Goal: Entertainment & Leisure: Consume media (video, audio)

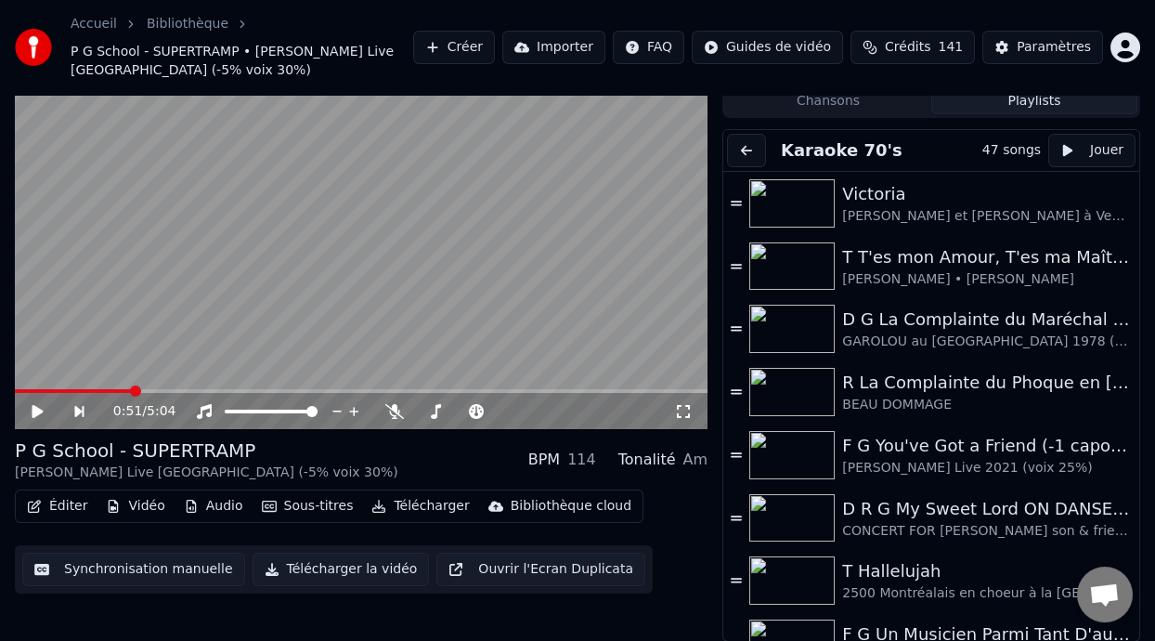
scroll to position [170, 0]
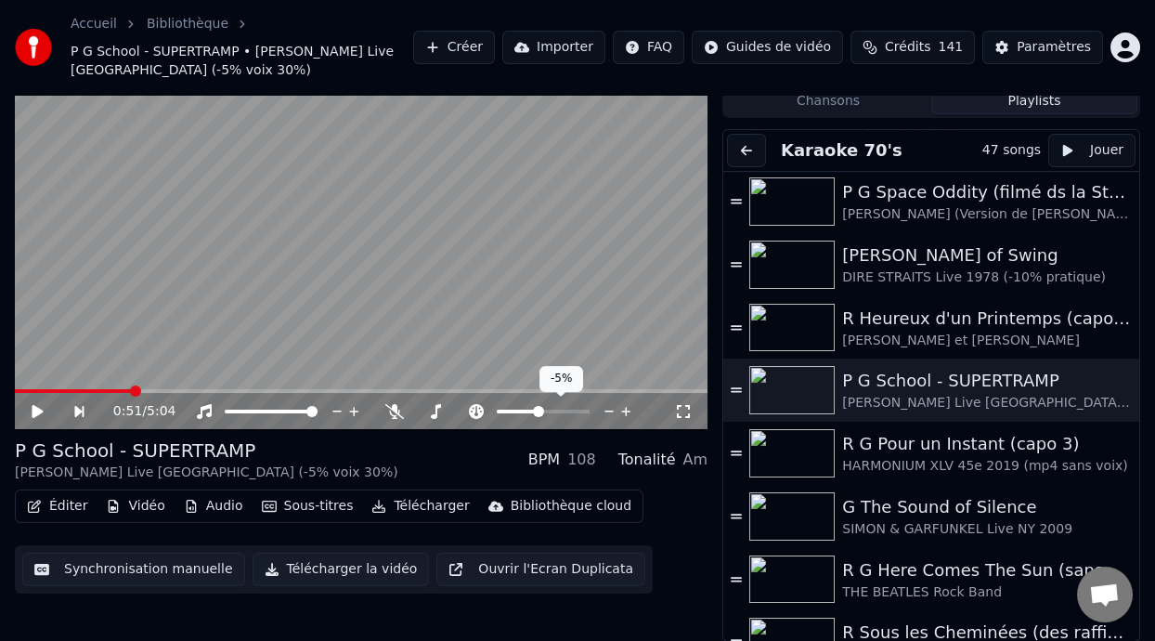
click at [538, 409] on span at bounding box center [538, 411] width 11 height 11
click at [444, 447] on div "P G School - SUPERTRAMP [PERSON_NAME] Live [GEOGRAPHIC_DATA] (-5% voix 30%) BPM…" at bounding box center [361, 459] width 693 height 45
click at [33, 387] on video at bounding box center [361, 235] width 693 height 390
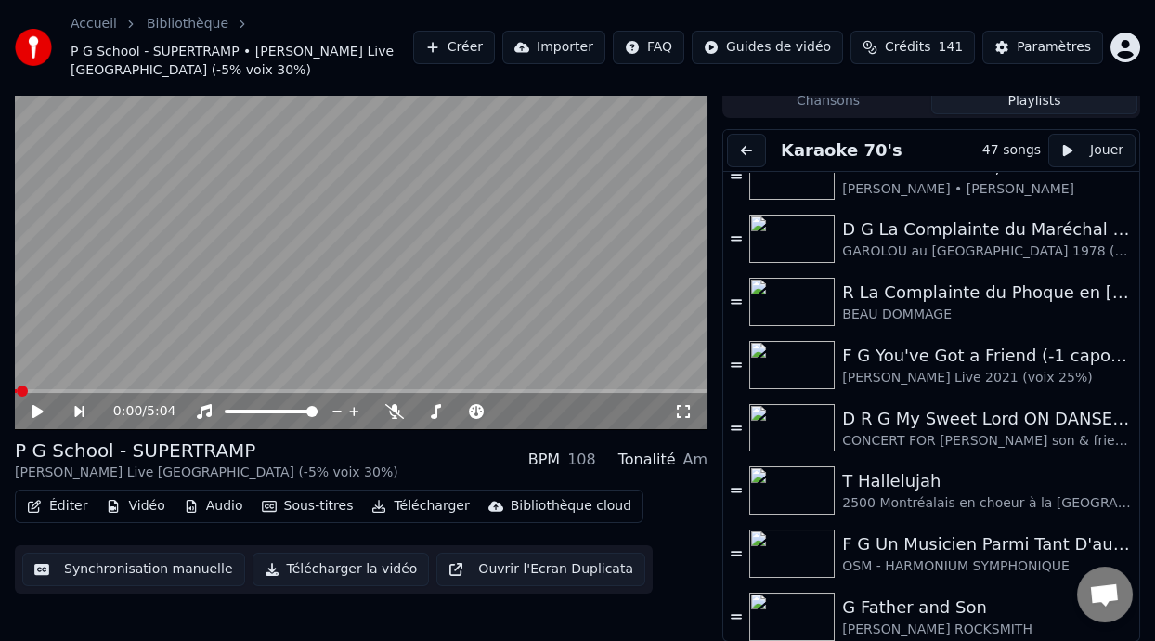
scroll to position [101, 0]
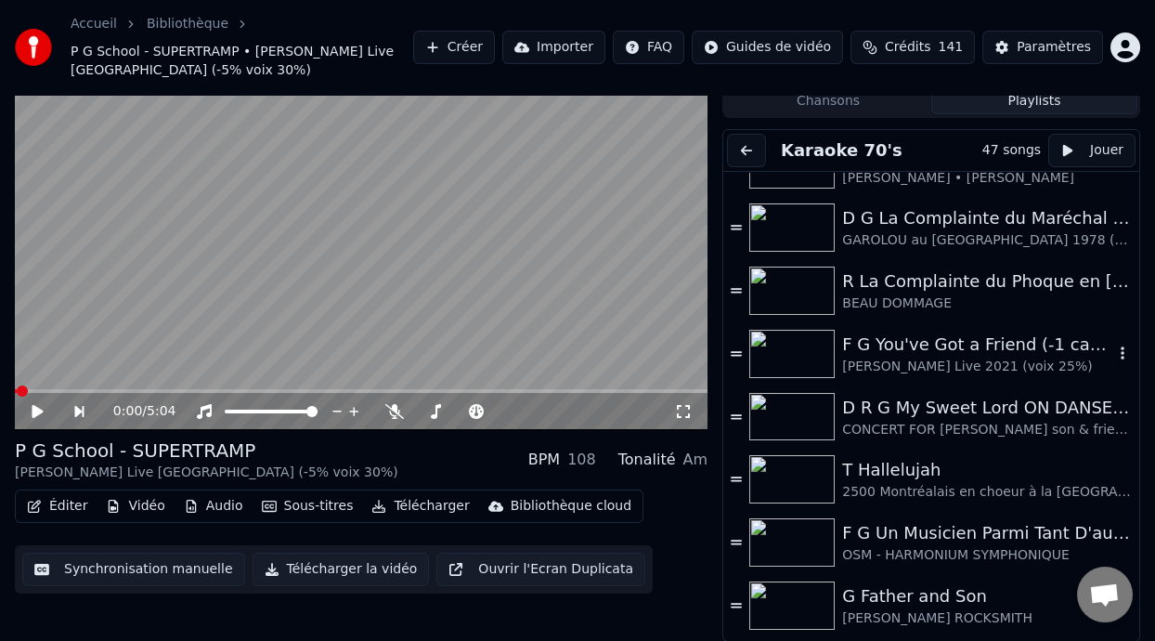
click at [929, 355] on div "F G You've Got a Friend (-1 capo 1) [PERSON_NAME] Live 2021 (voix 25%)" at bounding box center [977, 353] width 271 height 45
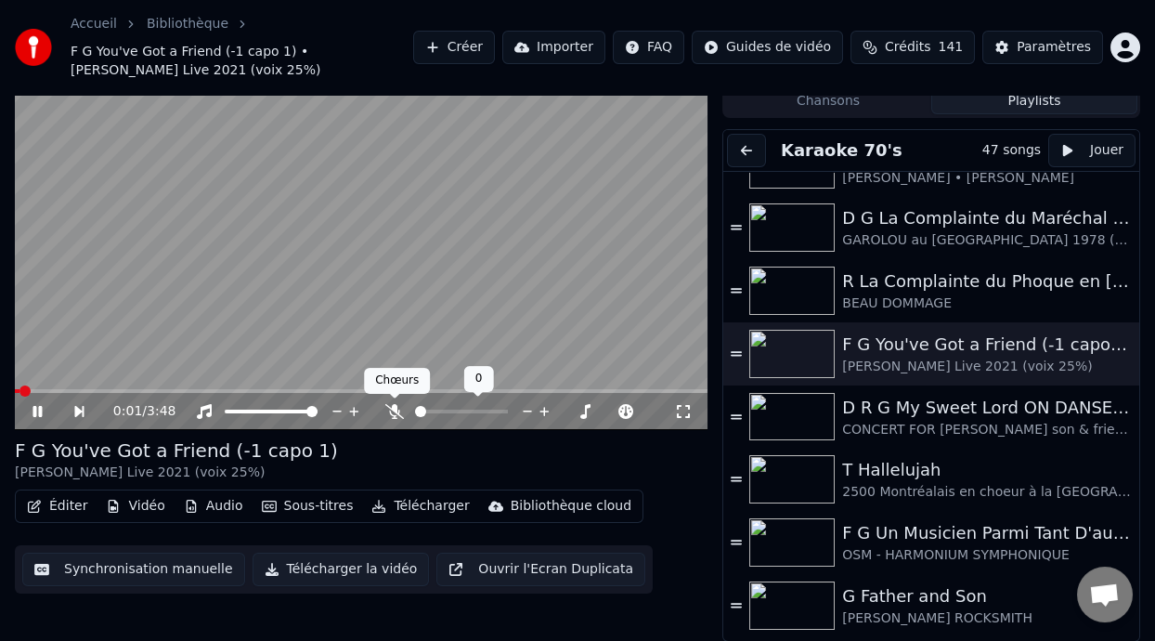
click at [390, 407] on icon at bounding box center [394, 411] width 19 height 15
click at [442, 409] on span at bounding box center [461, 411] width 93 height 4
click at [437, 408] on span at bounding box center [440, 411] width 11 height 11
click at [495, 409] on span at bounding box center [495, 411] width 11 height 11
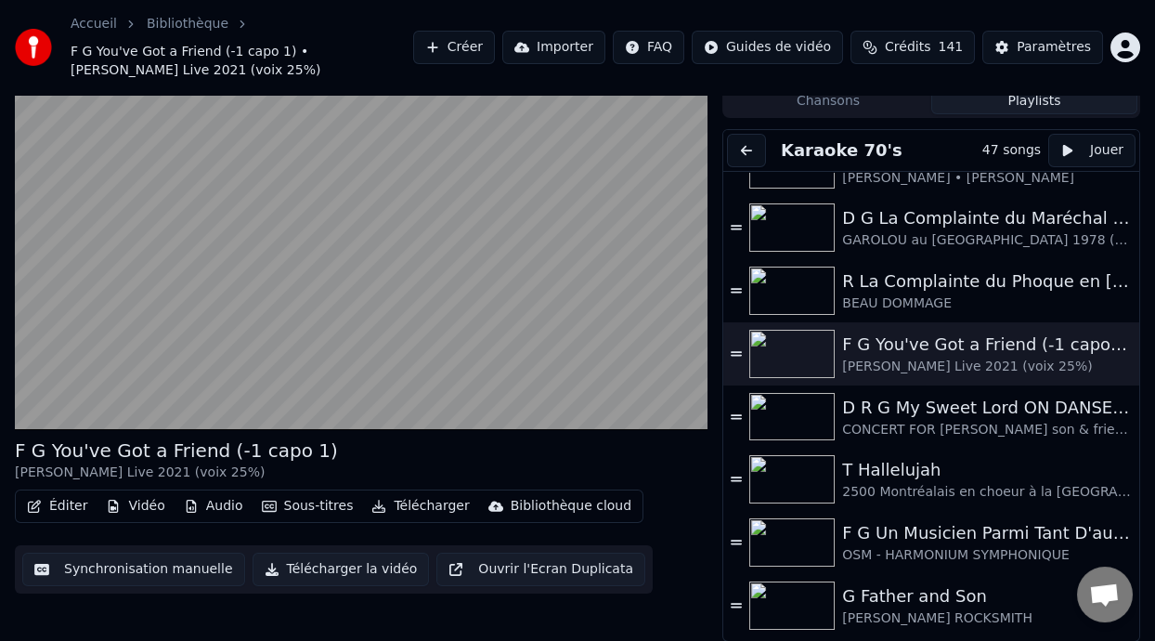
scroll to position [0, 0]
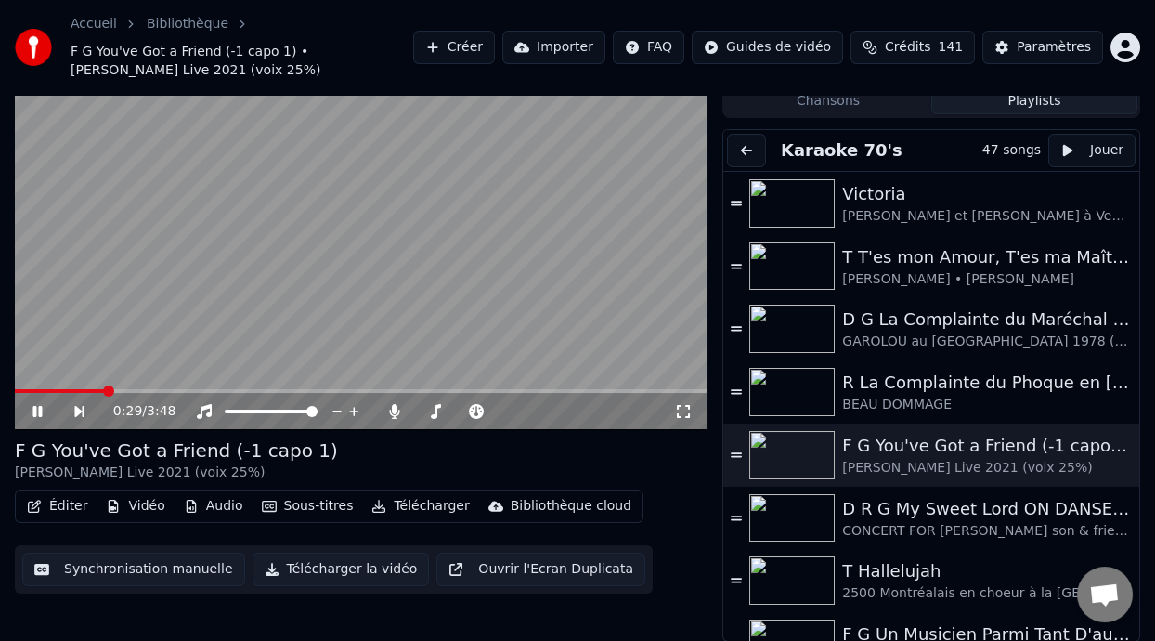
click at [20, 387] on video at bounding box center [361, 235] width 693 height 390
click at [21, 390] on span at bounding box center [60, 391] width 90 height 4
click at [686, 407] on icon at bounding box center [683, 411] width 19 height 15
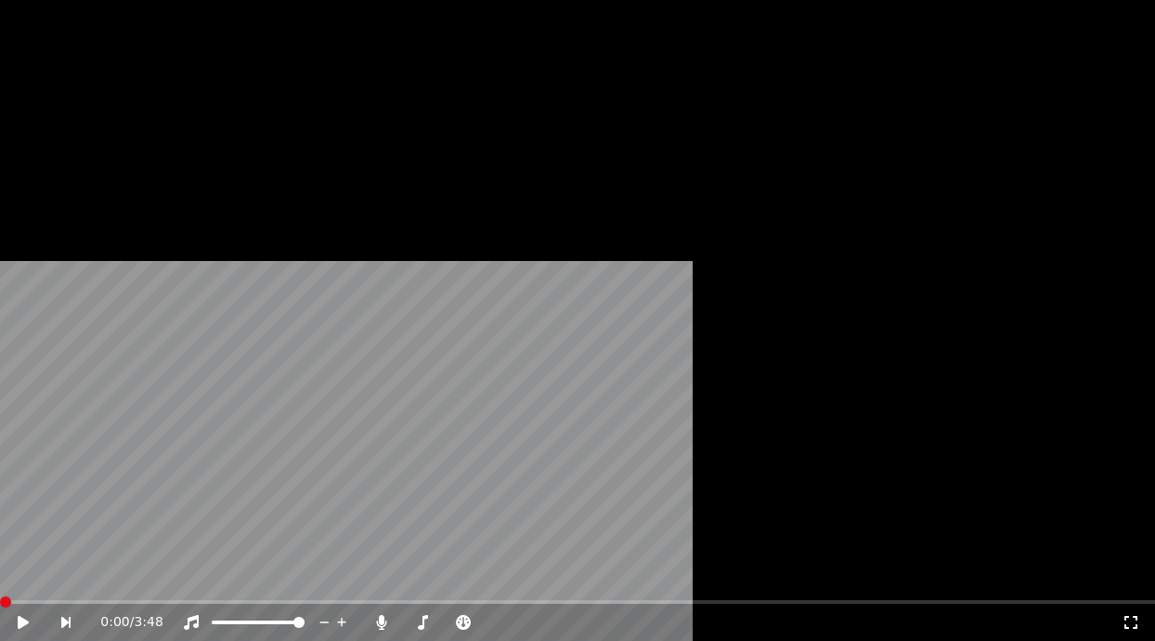
click at [307, 184] on button "Sous-titres" at bounding box center [307, 171] width 107 height 26
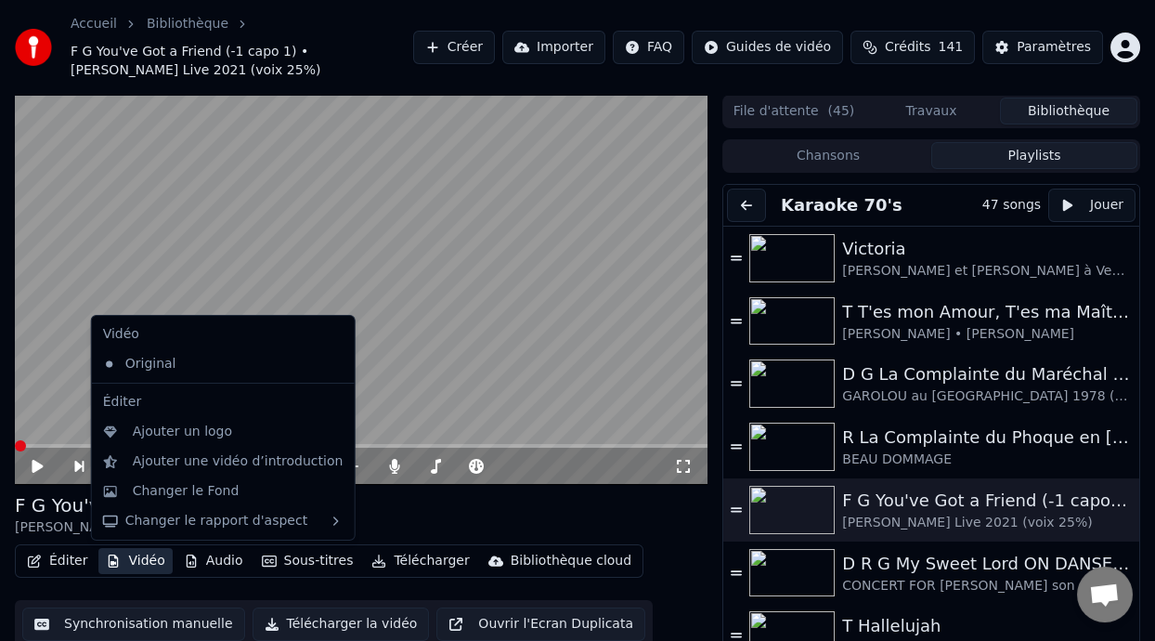
click at [682, 463] on icon at bounding box center [683, 466] width 19 height 15
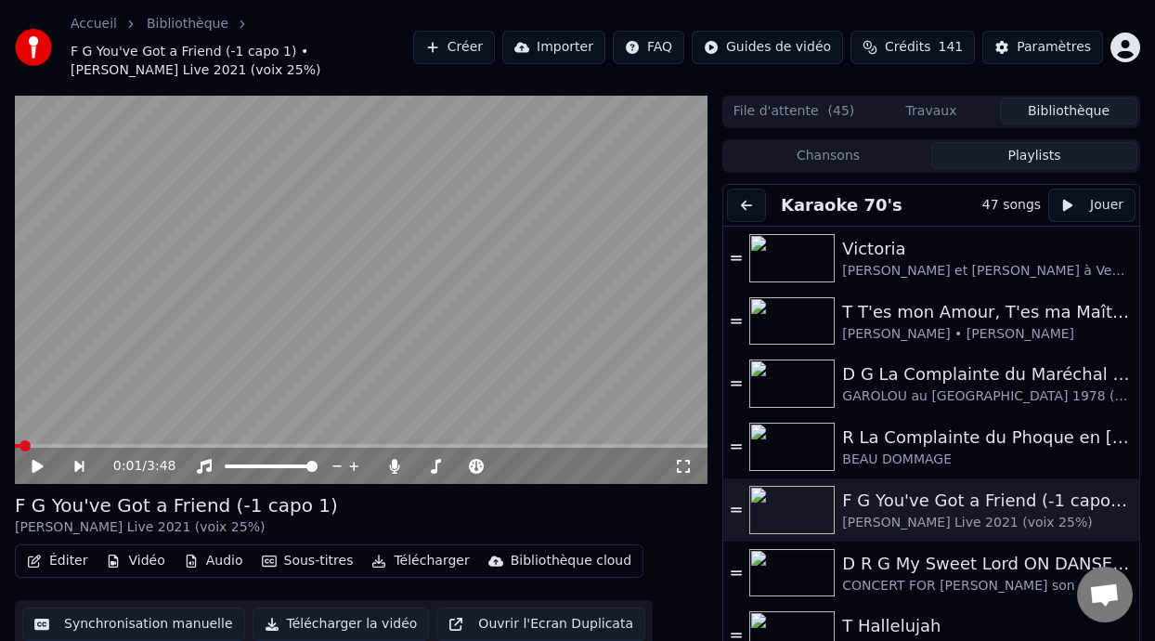
click at [679, 535] on div "F G You've Got a Friend (-1 capo 1) [PERSON_NAME] Live 2021 (voix 25%)" at bounding box center [361, 514] width 693 height 45
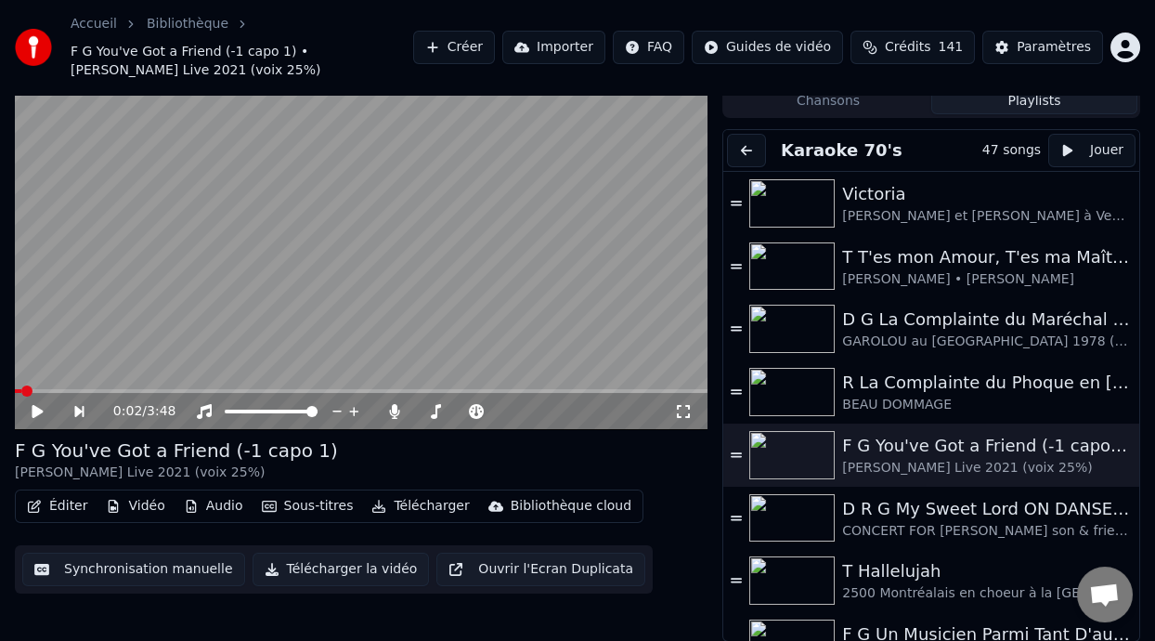
click at [681, 547] on div "Éditer Vidéo Audio Sous-titres Télécharger Bibliothèque cloud Synchronisation m…" at bounding box center [361, 541] width 693 height 104
click at [35, 407] on icon at bounding box center [37, 411] width 11 height 13
click at [679, 409] on icon at bounding box center [683, 411] width 19 height 15
drag, startPoint x: 679, startPoint y: 409, endPoint x: 679, endPoint y: 426, distance: 17.6
click at [679, 426] on div "0:03 / 3:48" at bounding box center [361, 411] width 693 height 37
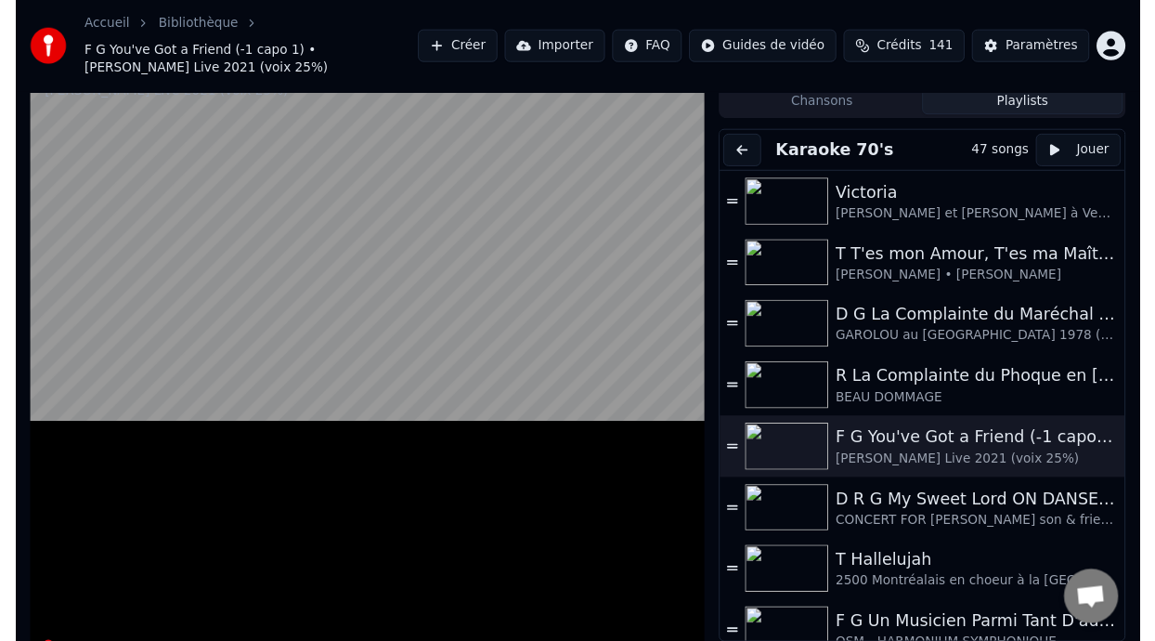
scroll to position [0, 0]
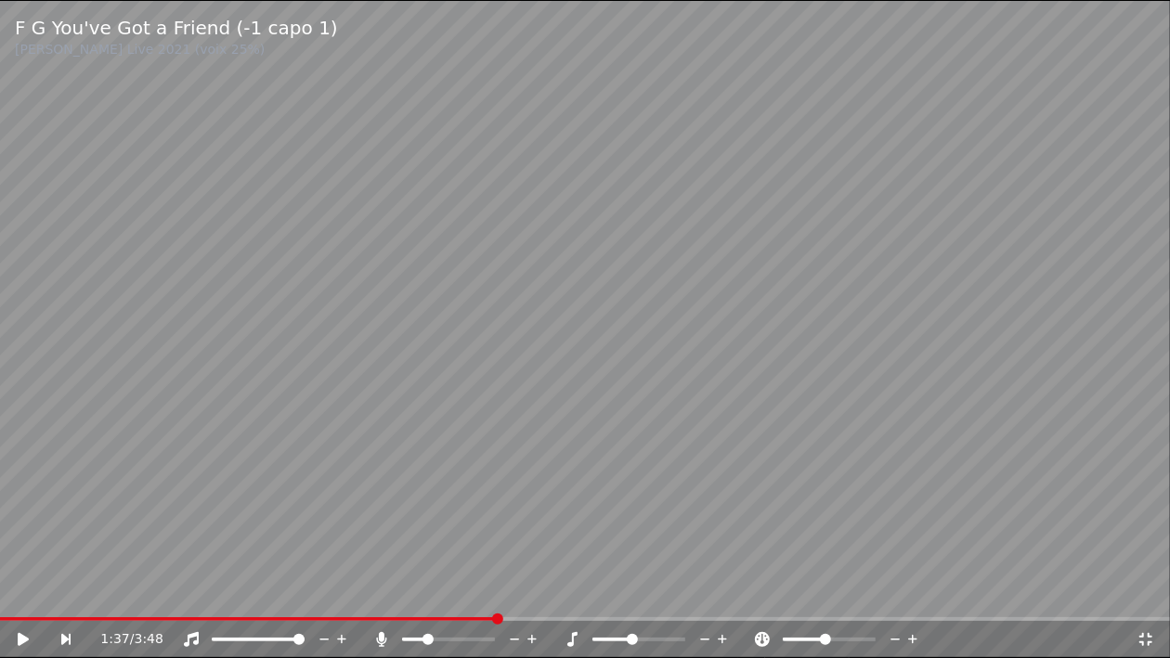
click at [762, 636] on icon at bounding box center [762, 639] width 19 height 15
click at [20, 634] on icon at bounding box center [36, 639] width 43 height 15
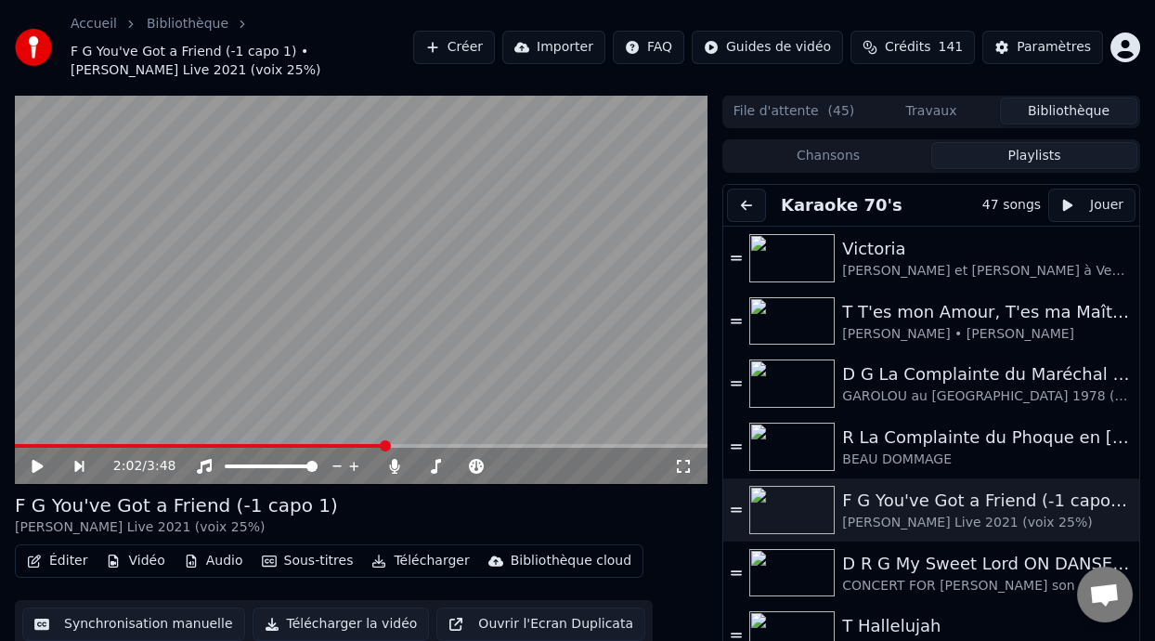
drag, startPoint x: 376, startPoint y: 526, endPoint x: 362, endPoint y: 619, distance: 93.9
click at [365, 613] on div "F G You've Got a Friend (-1 capo 1) [PERSON_NAME] Live 2021 (voix 25%) [PERSON_…" at bounding box center [361, 570] width 693 height 156
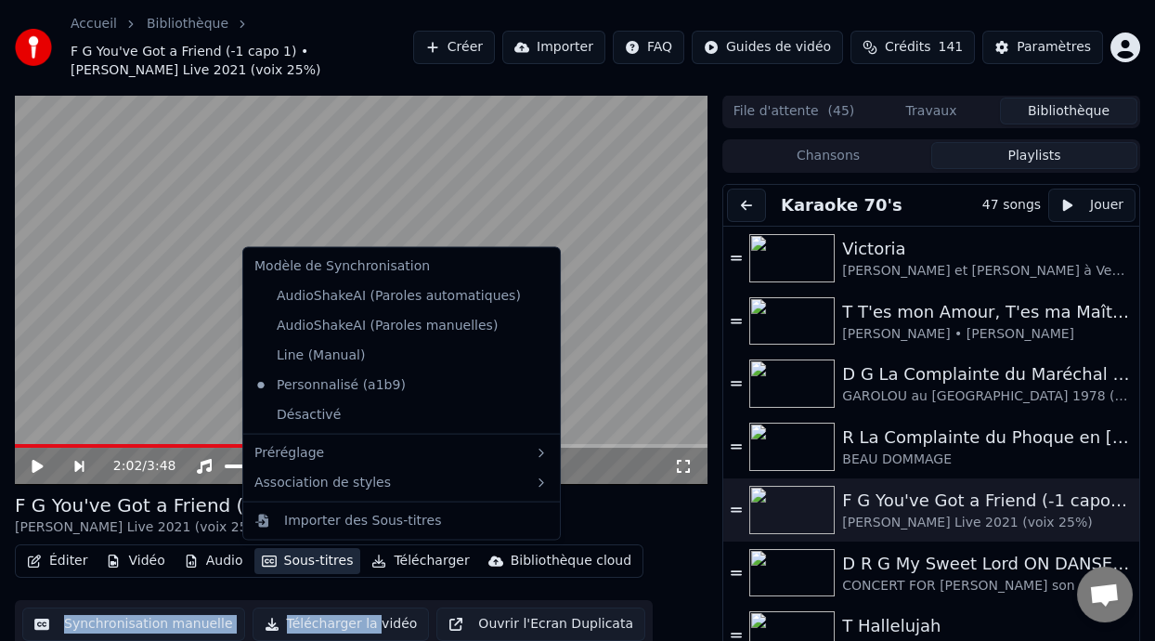
click at [321, 560] on button "Sous-titres" at bounding box center [307, 561] width 107 height 26
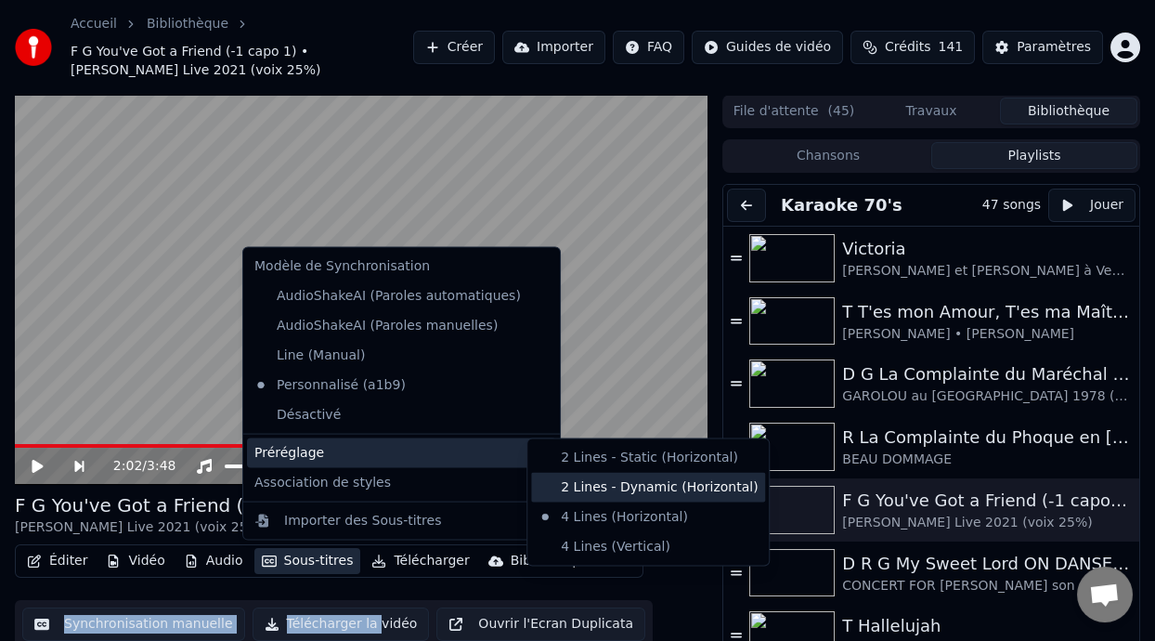
click at [665, 488] on div "2 Lines - Dynamic (Horizontal)" at bounding box center [648, 487] width 234 height 30
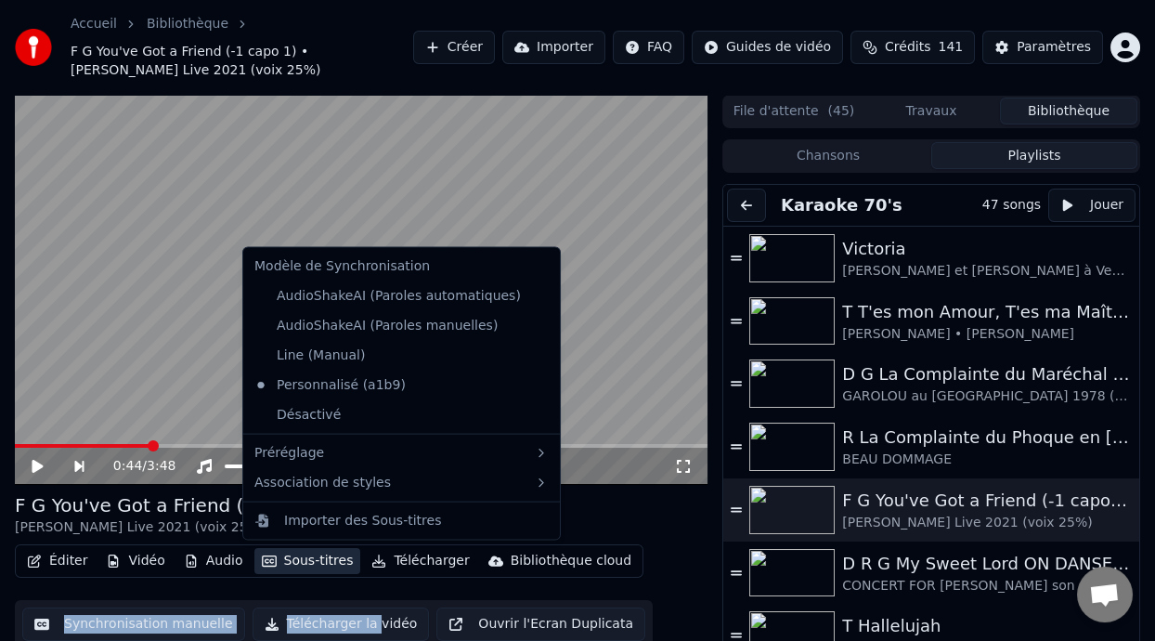
click at [628, 413] on video at bounding box center [361, 290] width 693 height 390
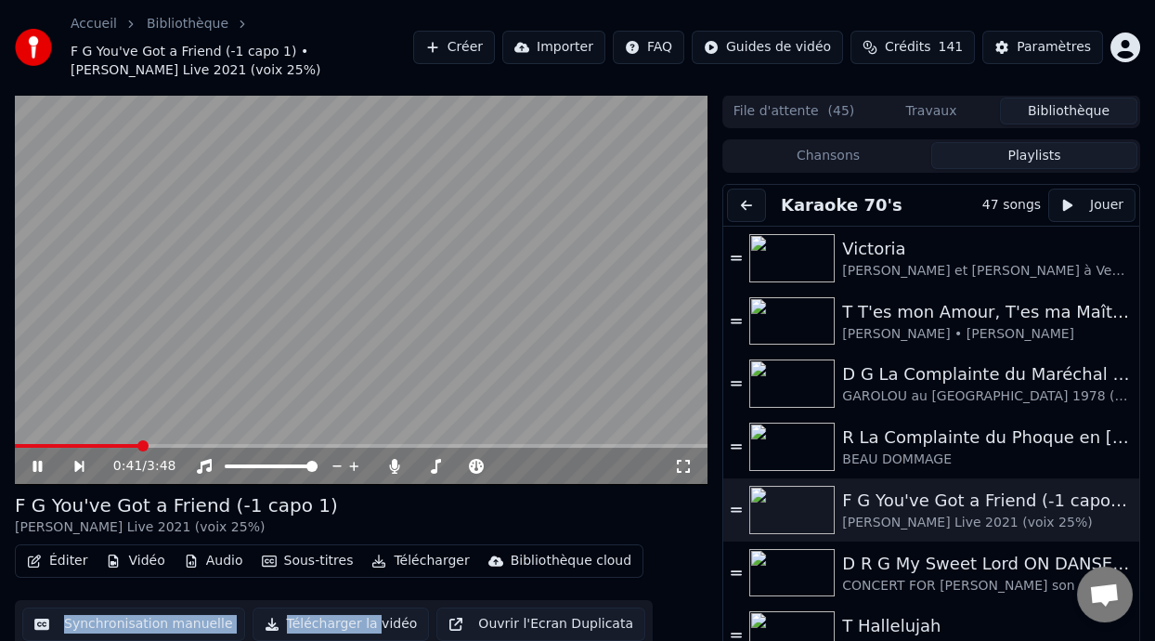
click at [139, 445] on span at bounding box center [77, 446] width 124 height 4
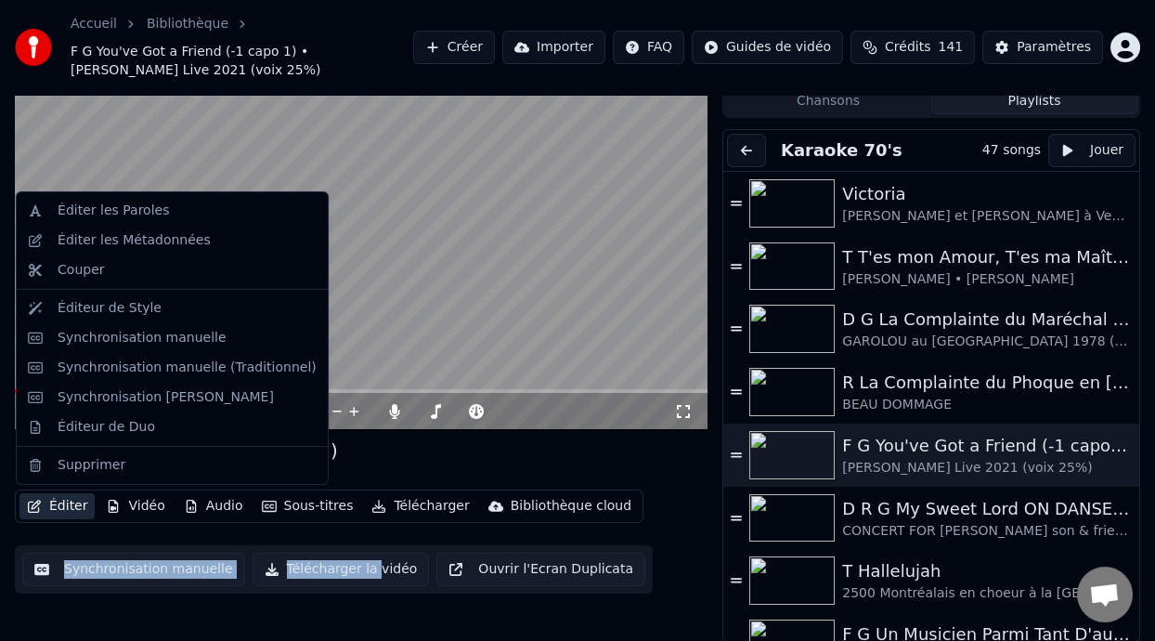
click at [74, 509] on button "Éditer" at bounding box center [56, 506] width 75 height 26
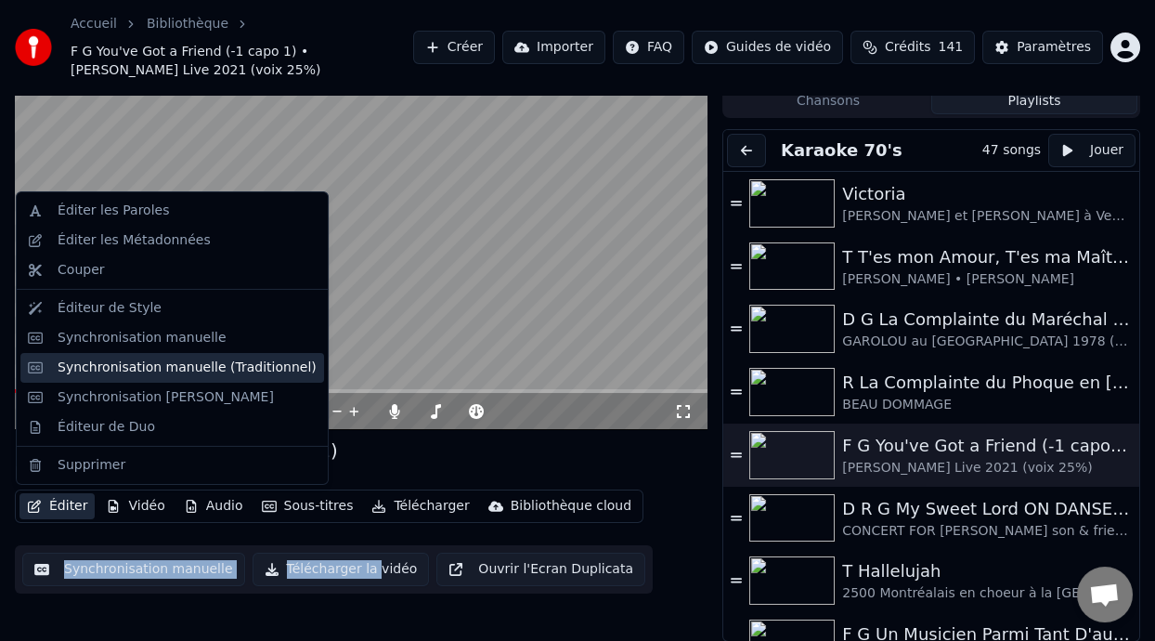
click at [265, 362] on div "Synchronisation manuelle (Traditionnel)" at bounding box center [187, 367] width 259 height 19
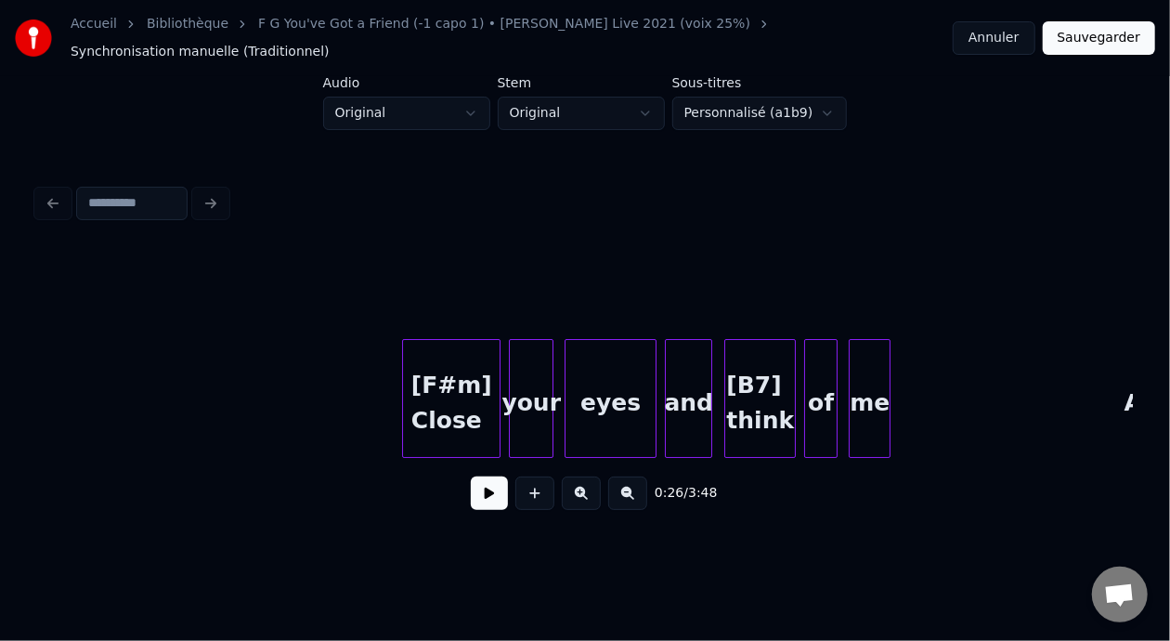
scroll to position [0, 6657]
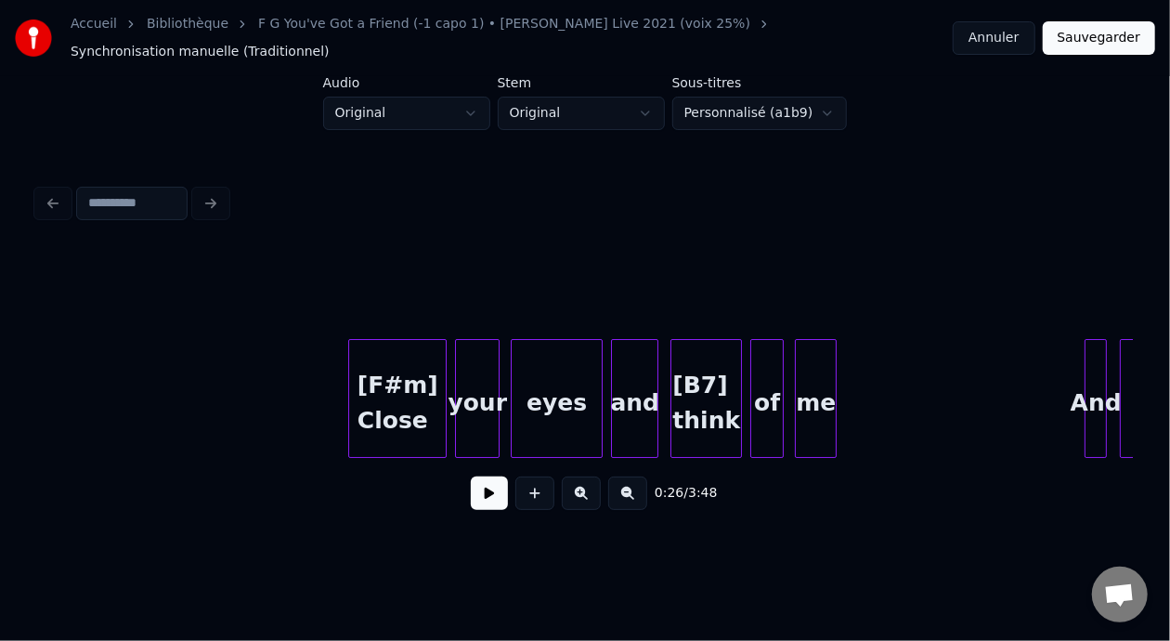
click at [1007, 36] on button "Annuler" at bounding box center [994, 37] width 82 height 33
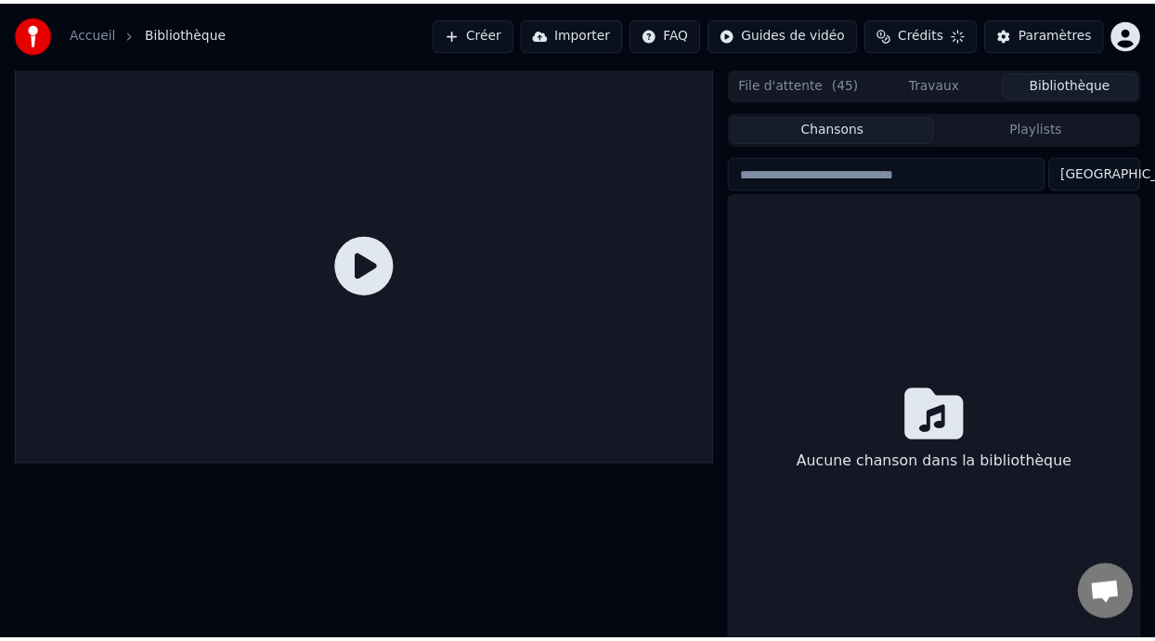
scroll to position [32, 0]
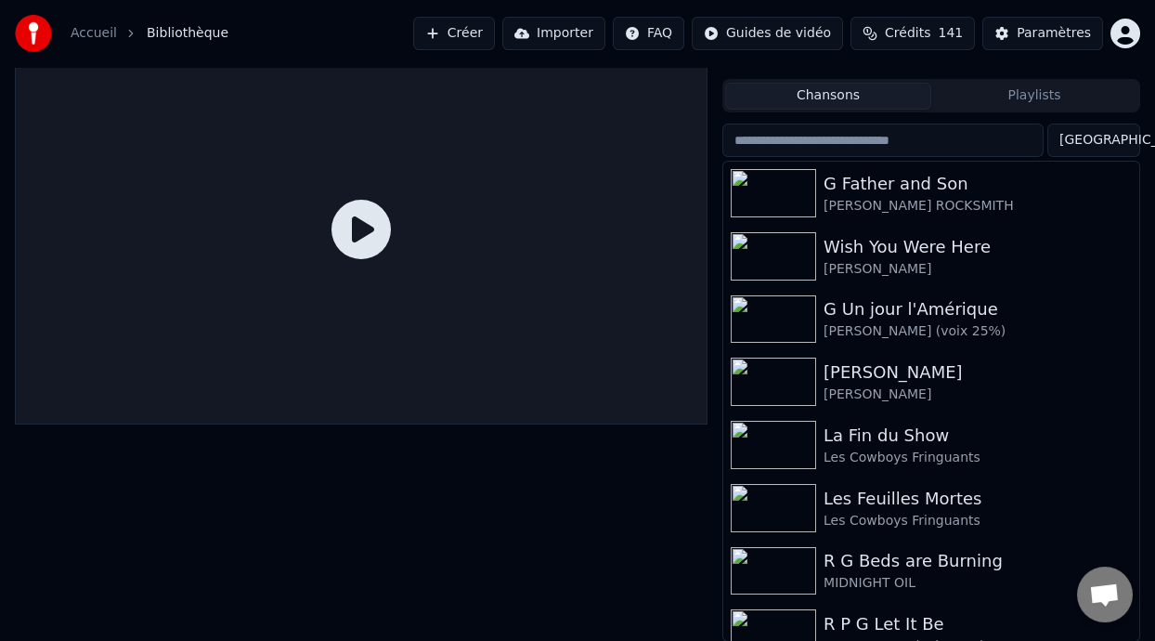
click at [1085, 84] on div "Chansons Playlists" at bounding box center [931, 95] width 418 height 33
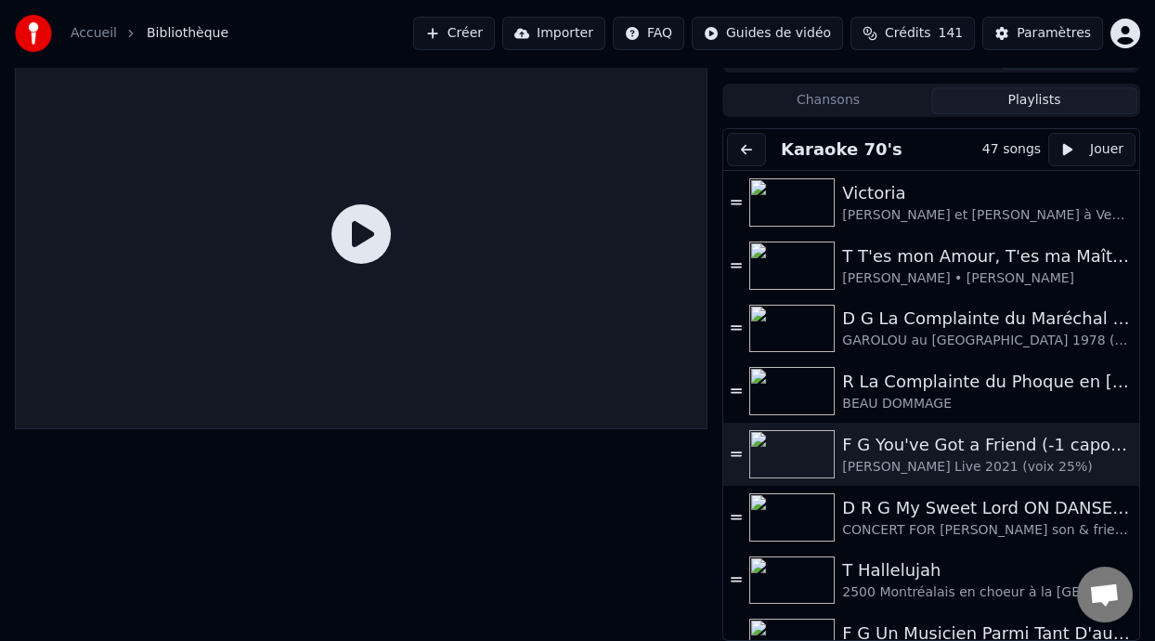
scroll to position [28, 0]
click at [936, 448] on div "F G You've Got a Friend (-1 capo 1)" at bounding box center [977, 445] width 271 height 26
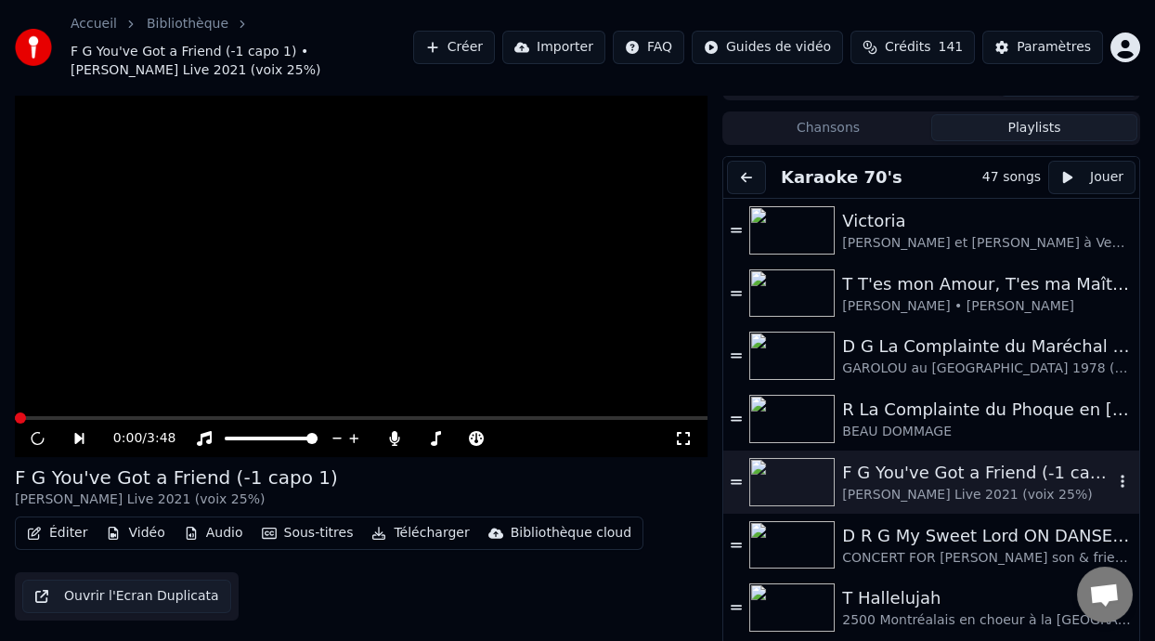
scroll to position [55, 0]
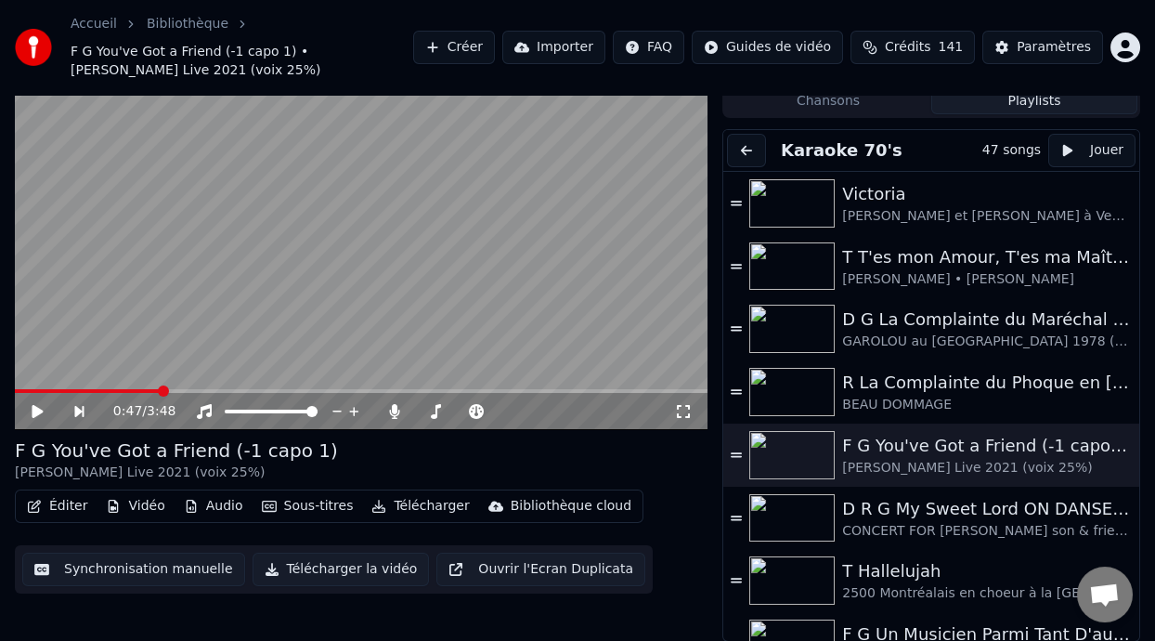
click at [71, 506] on button "Éditer" at bounding box center [56, 506] width 75 height 26
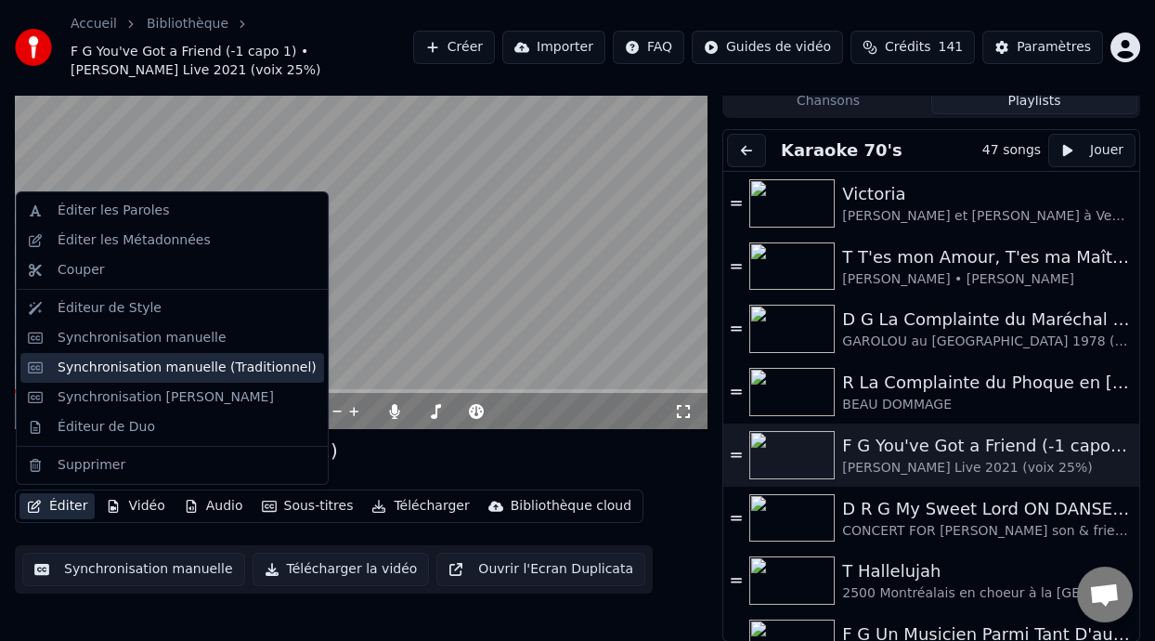
click at [218, 367] on div "Synchronisation manuelle (Traditionnel)" at bounding box center [187, 367] width 259 height 19
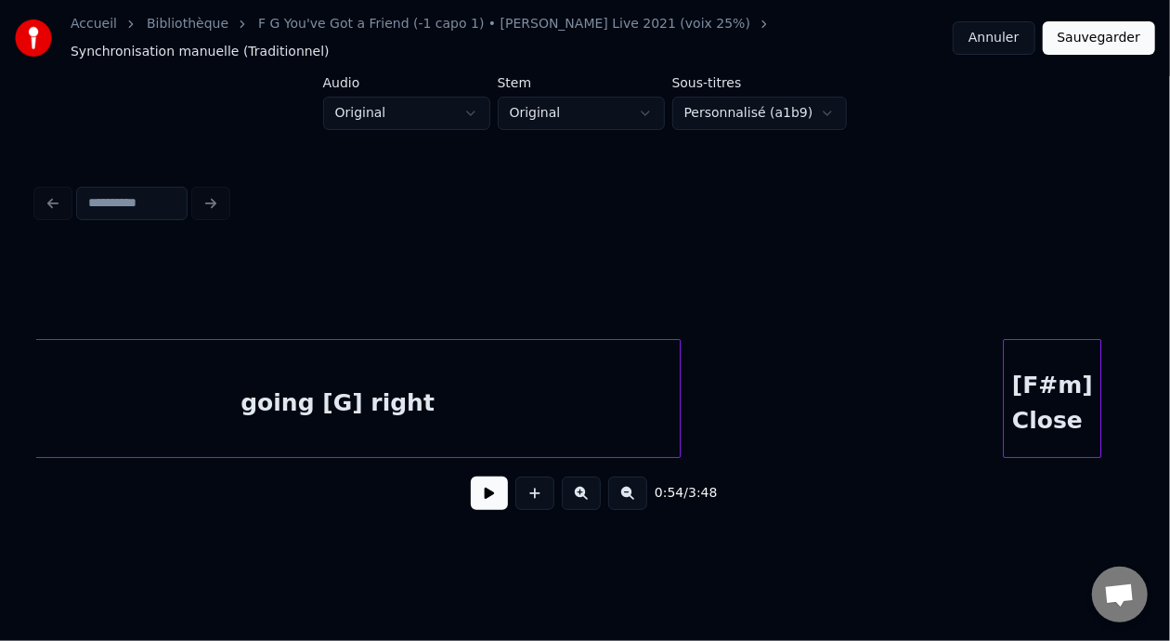
scroll to position [0, 5966]
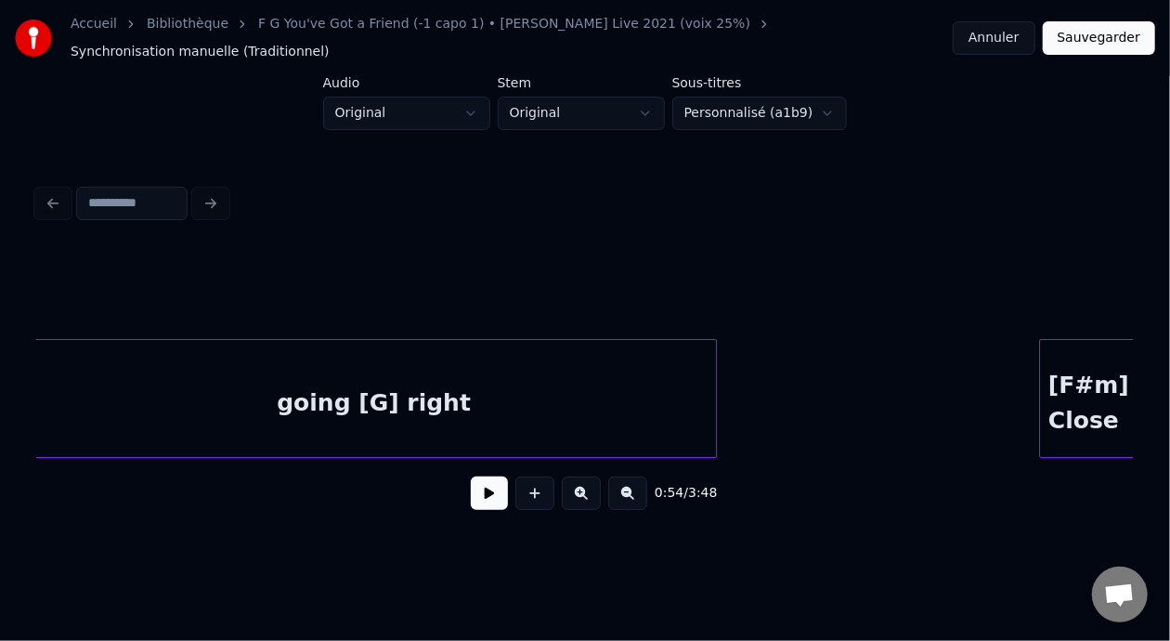
click at [376, 392] on div "going [G] right" at bounding box center [374, 403] width 685 height 126
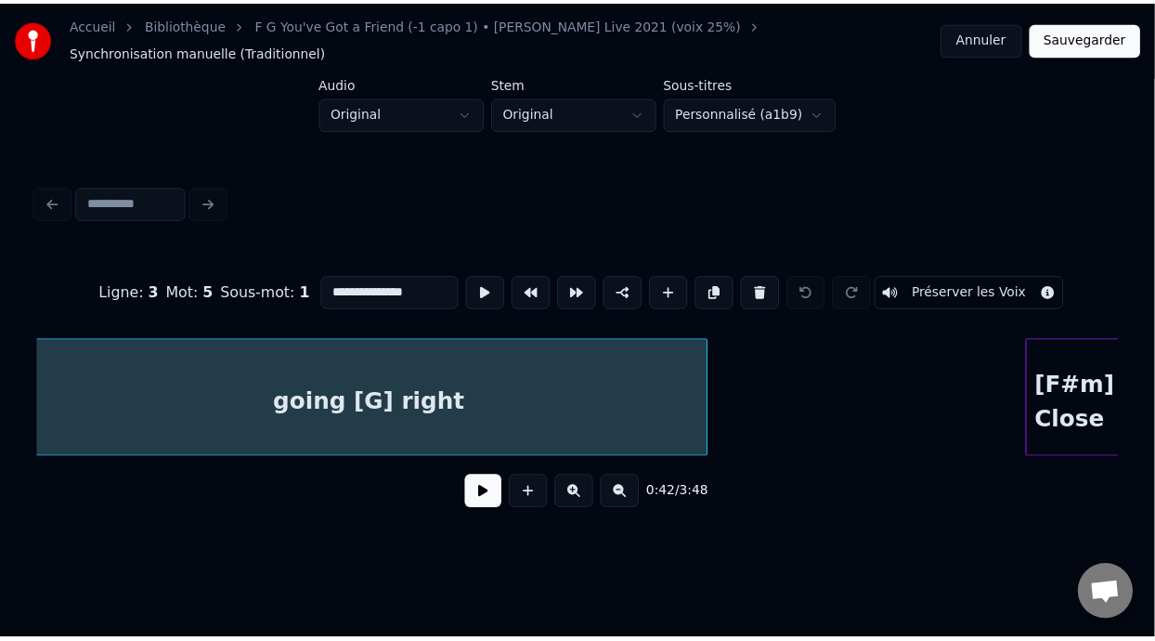
scroll to position [0, 5959]
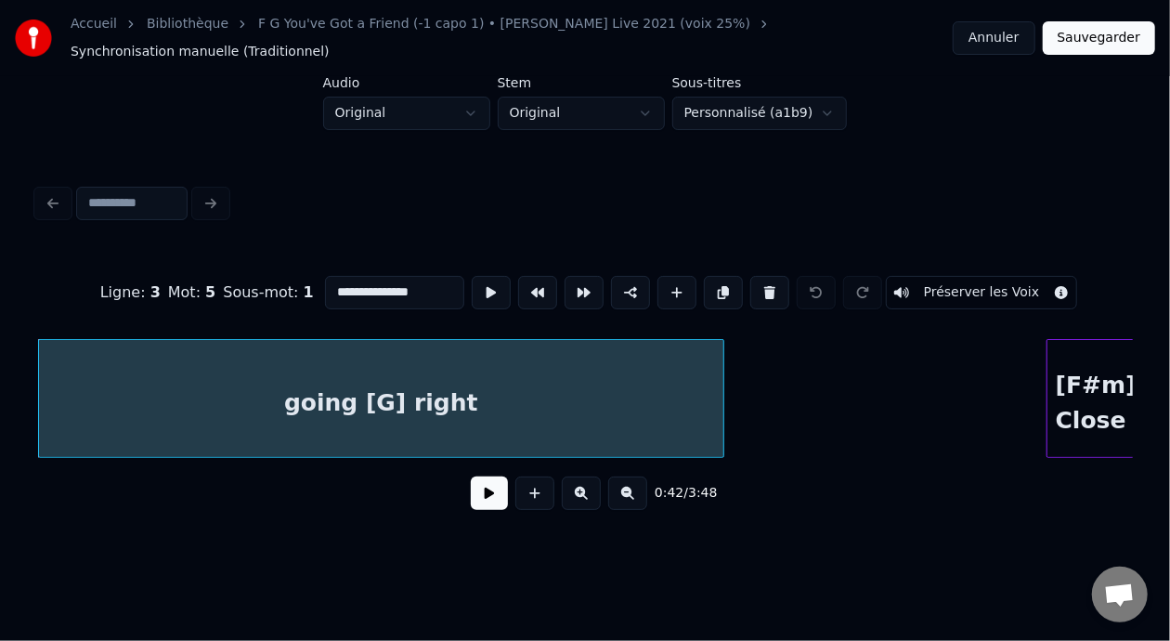
click at [338, 279] on input "**********" at bounding box center [394, 292] width 139 height 33
type input "**********"
click at [1090, 38] on button "Sauvegarder" at bounding box center [1099, 37] width 112 height 33
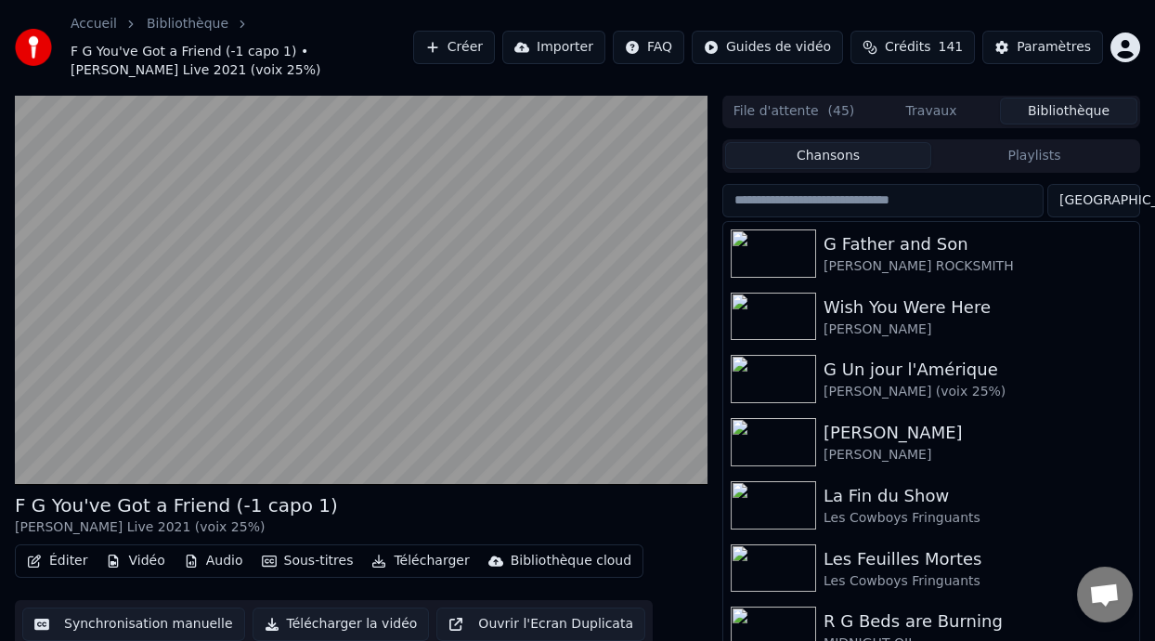
scroll to position [60, 0]
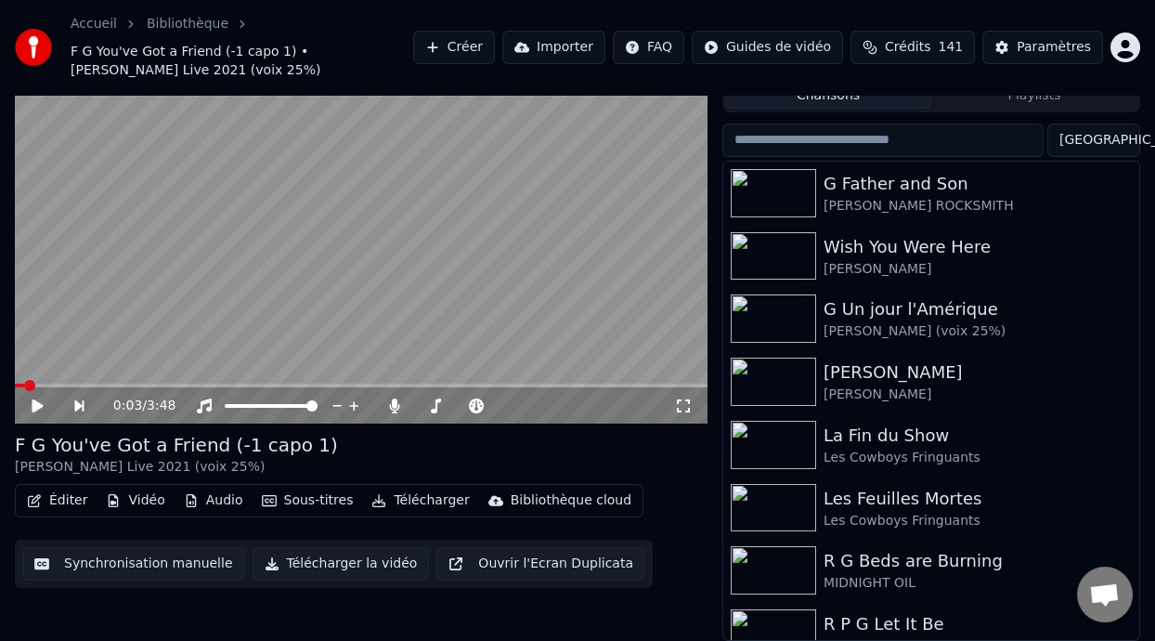
click at [24, 383] on span at bounding box center [19, 385] width 9 height 4
click at [433, 400] on span at bounding box center [436, 405] width 11 height 11
click at [25, 383] on span at bounding box center [21, 385] width 12 height 4
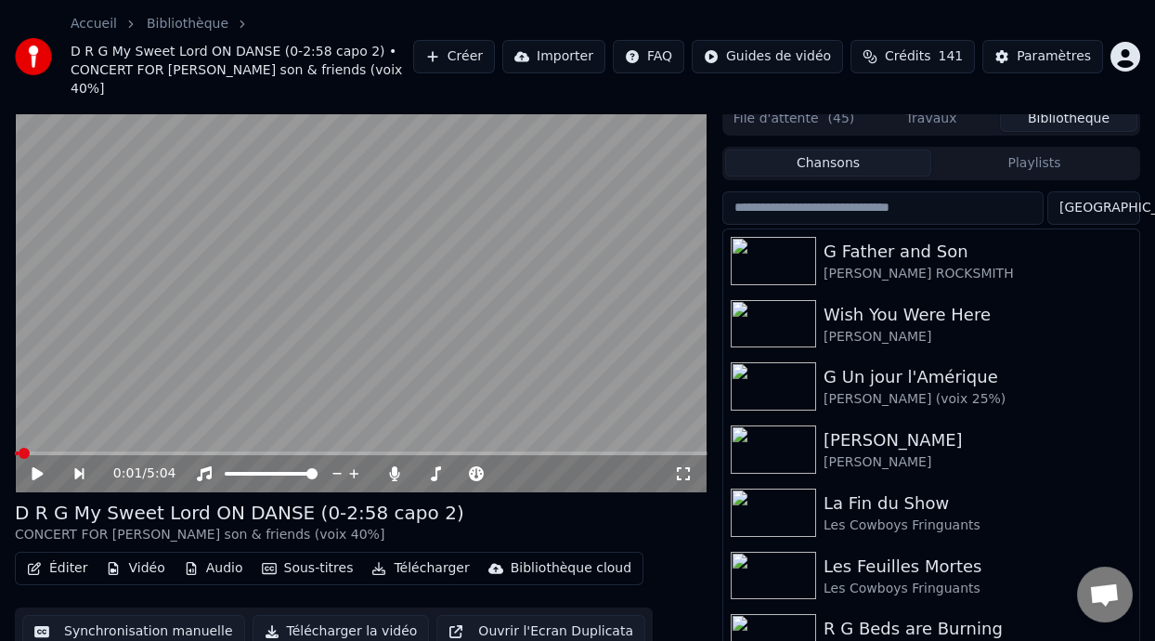
scroll to position [0, 0]
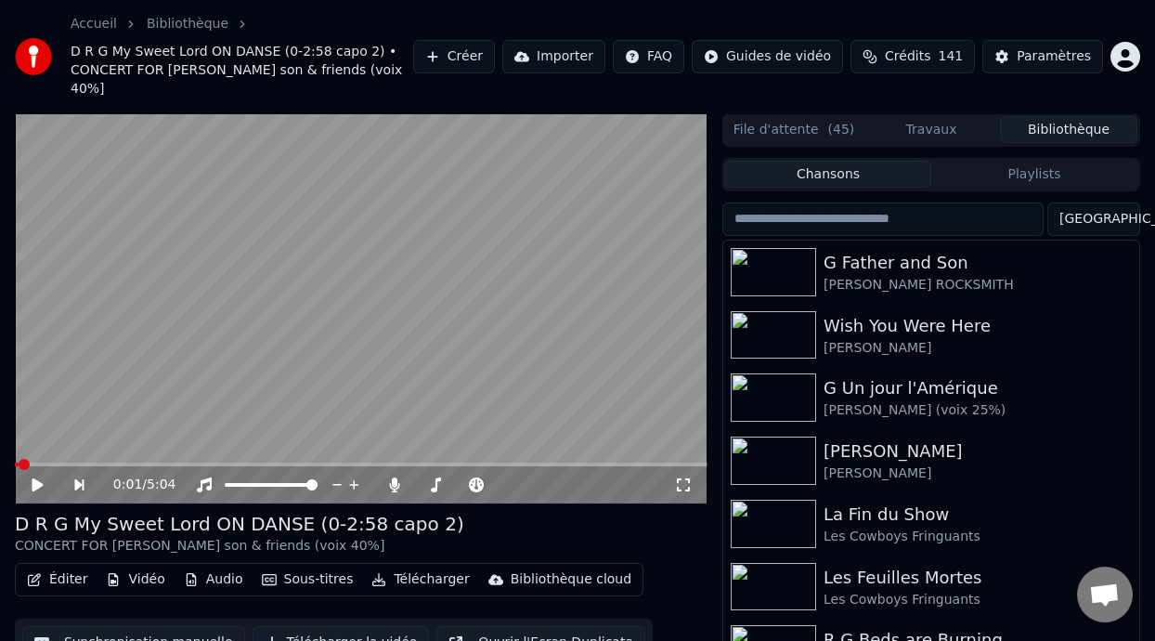
click at [1050, 171] on button "Playlists" at bounding box center [1034, 174] width 206 height 27
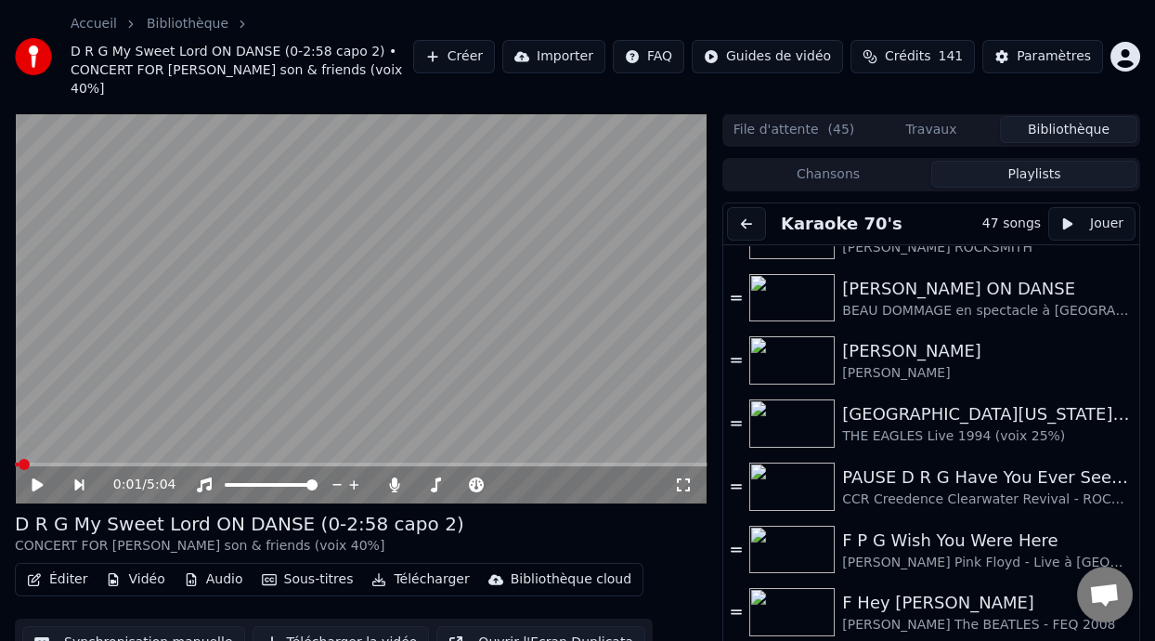
scroll to position [549, 0]
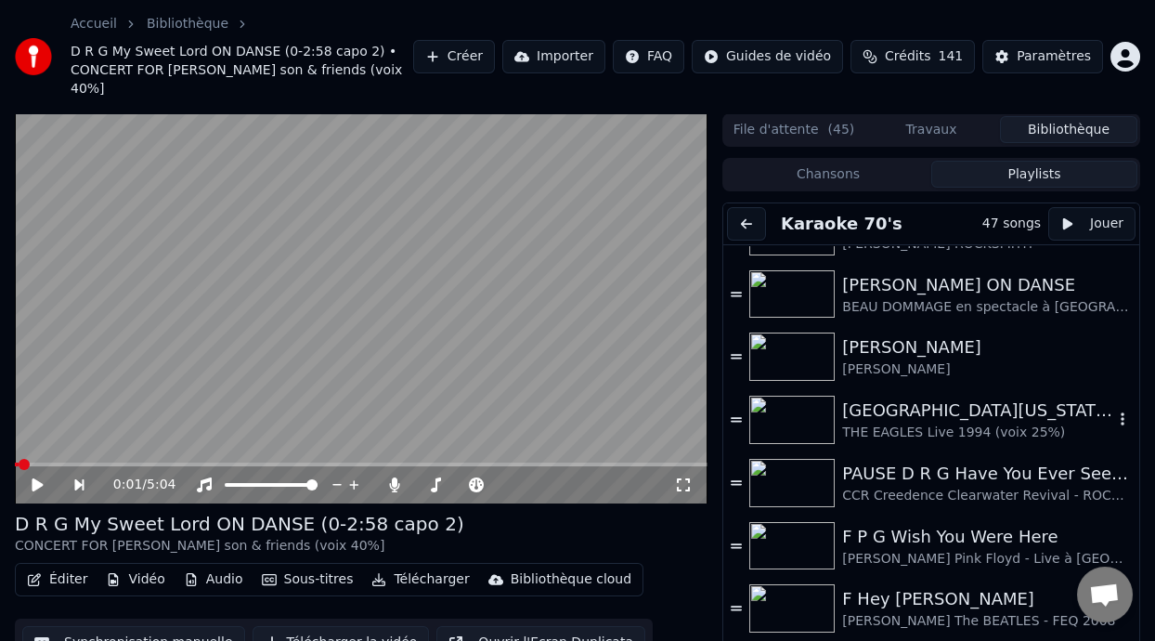
click at [926, 411] on div "[GEOGRAPHIC_DATA][US_STATE] (-2 clé Am)" at bounding box center [977, 410] width 271 height 26
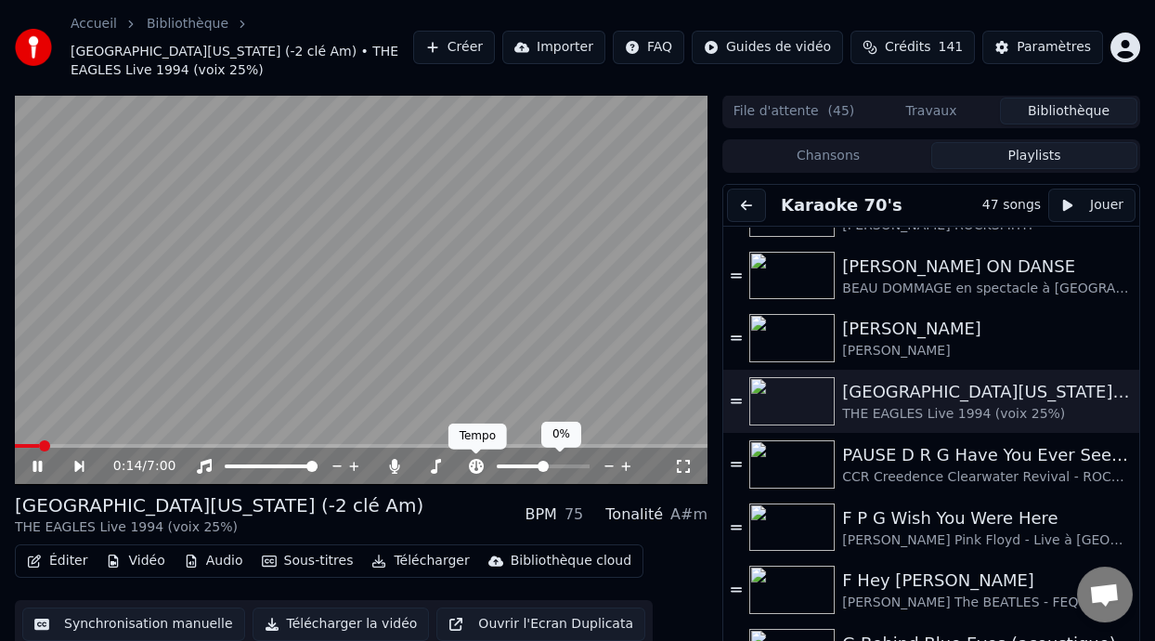
click at [474, 464] on icon at bounding box center [476, 466] width 15 height 15
click at [542, 462] on span at bounding box center [543, 466] width 11 height 11
click at [435, 463] on icon at bounding box center [436, 466] width 10 height 15
click at [436, 463] on icon at bounding box center [436, 466] width 10 height 15
click at [487, 464] on span at bounding box center [488, 466] width 11 height 11
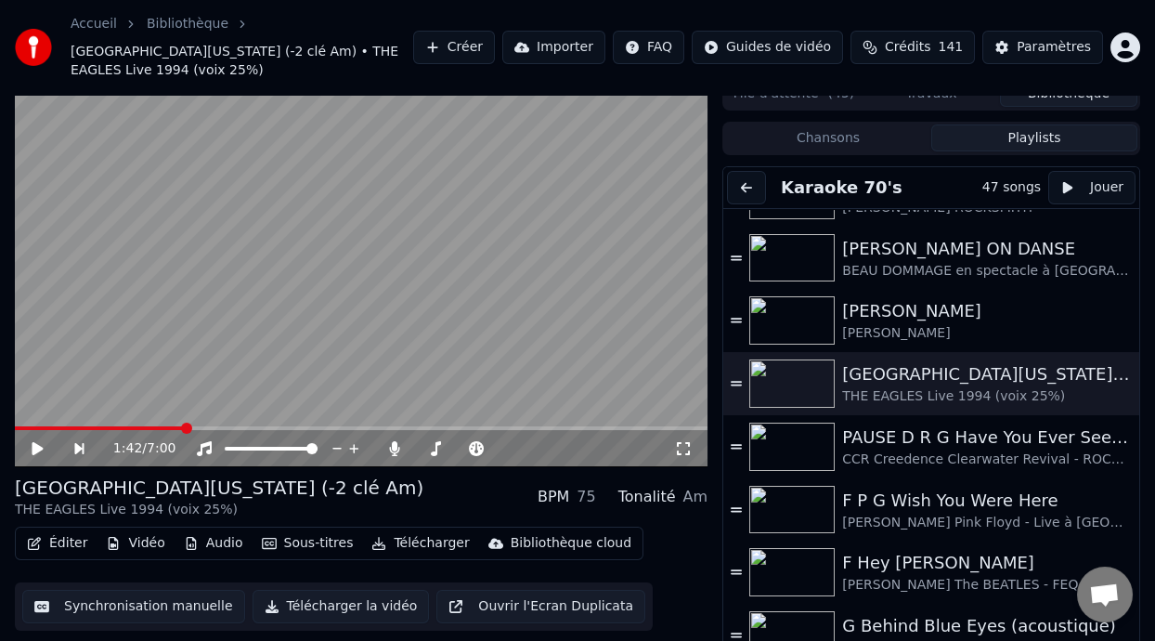
scroll to position [0, 0]
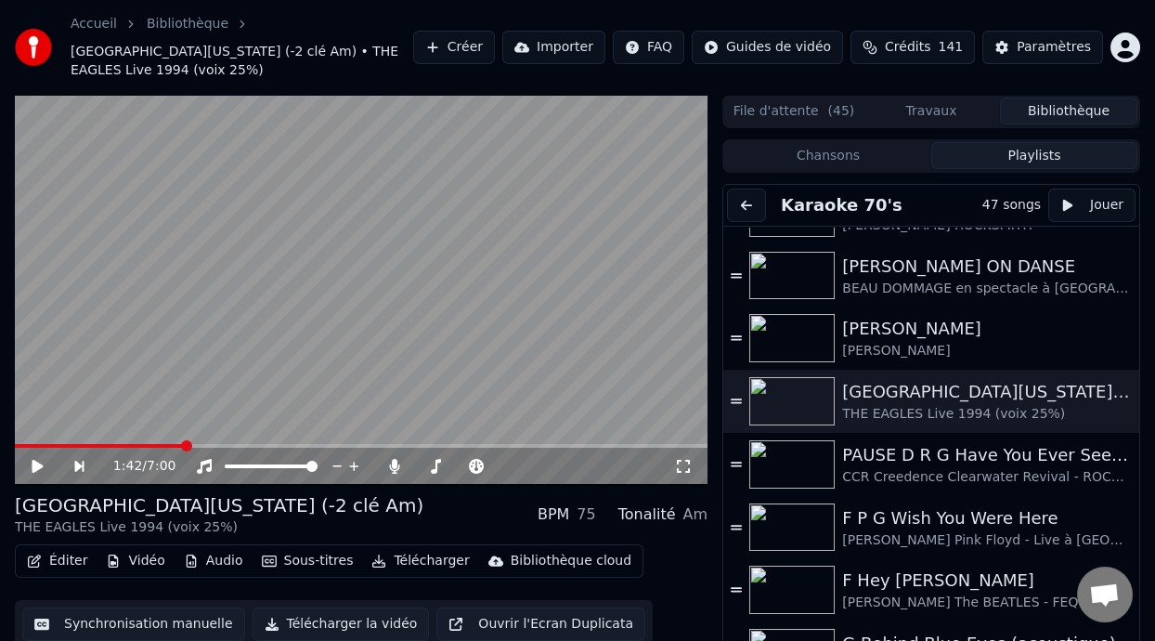
click at [561, 180] on video at bounding box center [361, 290] width 693 height 390
click at [564, 182] on video at bounding box center [361, 290] width 693 height 390
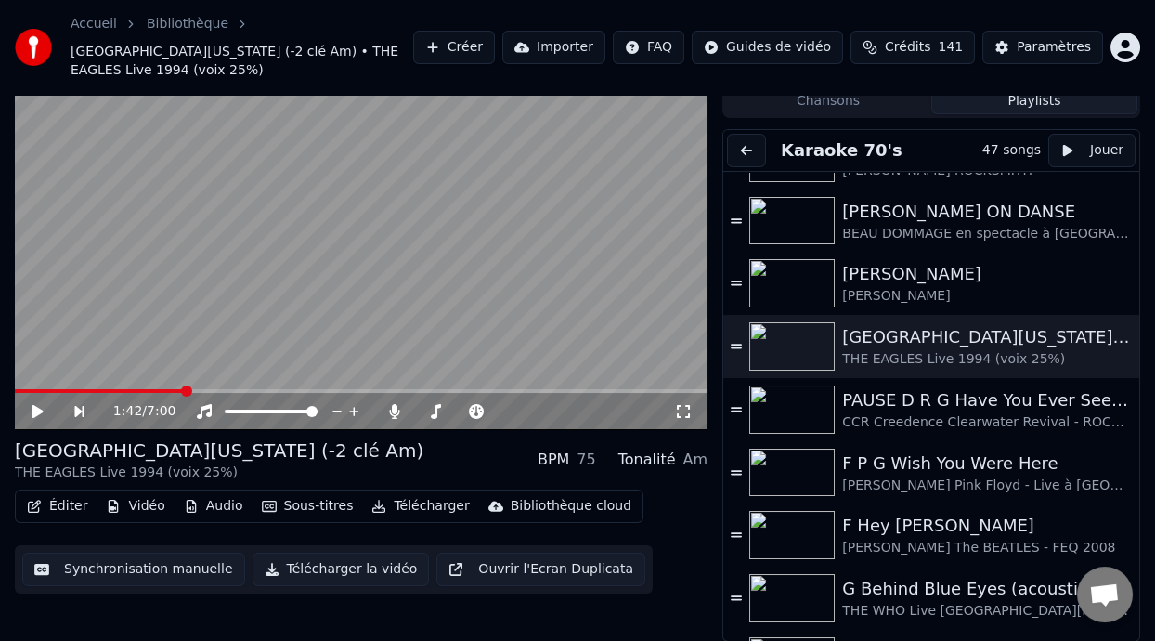
click at [525, 188] on video at bounding box center [361, 235] width 693 height 390
click at [33, 412] on icon at bounding box center [37, 411] width 11 height 13
click at [40, 407] on icon at bounding box center [36, 411] width 9 height 11
click at [36, 408] on icon at bounding box center [37, 411] width 11 height 13
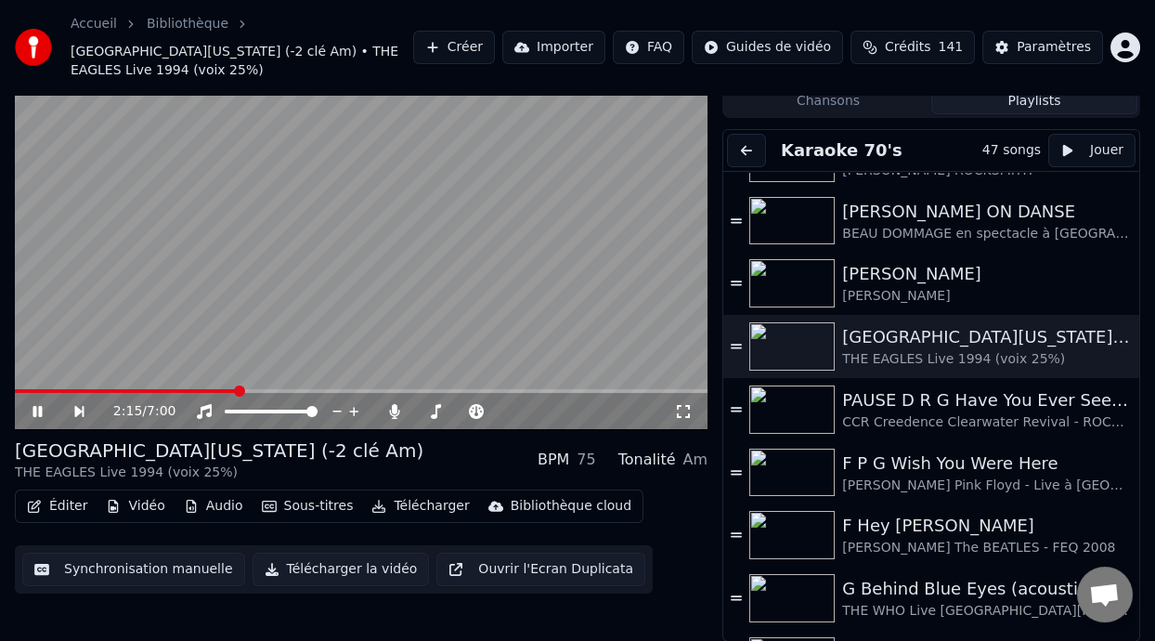
click at [39, 406] on icon at bounding box center [36, 411] width 9 height 11
click at [35, 408] on icon at bounding box center [37, 411] width 11 height 13
click at [38, 407] on icon at bounding box center [36, 411] width 9 height 11
click at [28, 389] on span at bounding box center [127, 391] width 224 height 4
